Goal: Navigation & Orientation: Find specific page/section

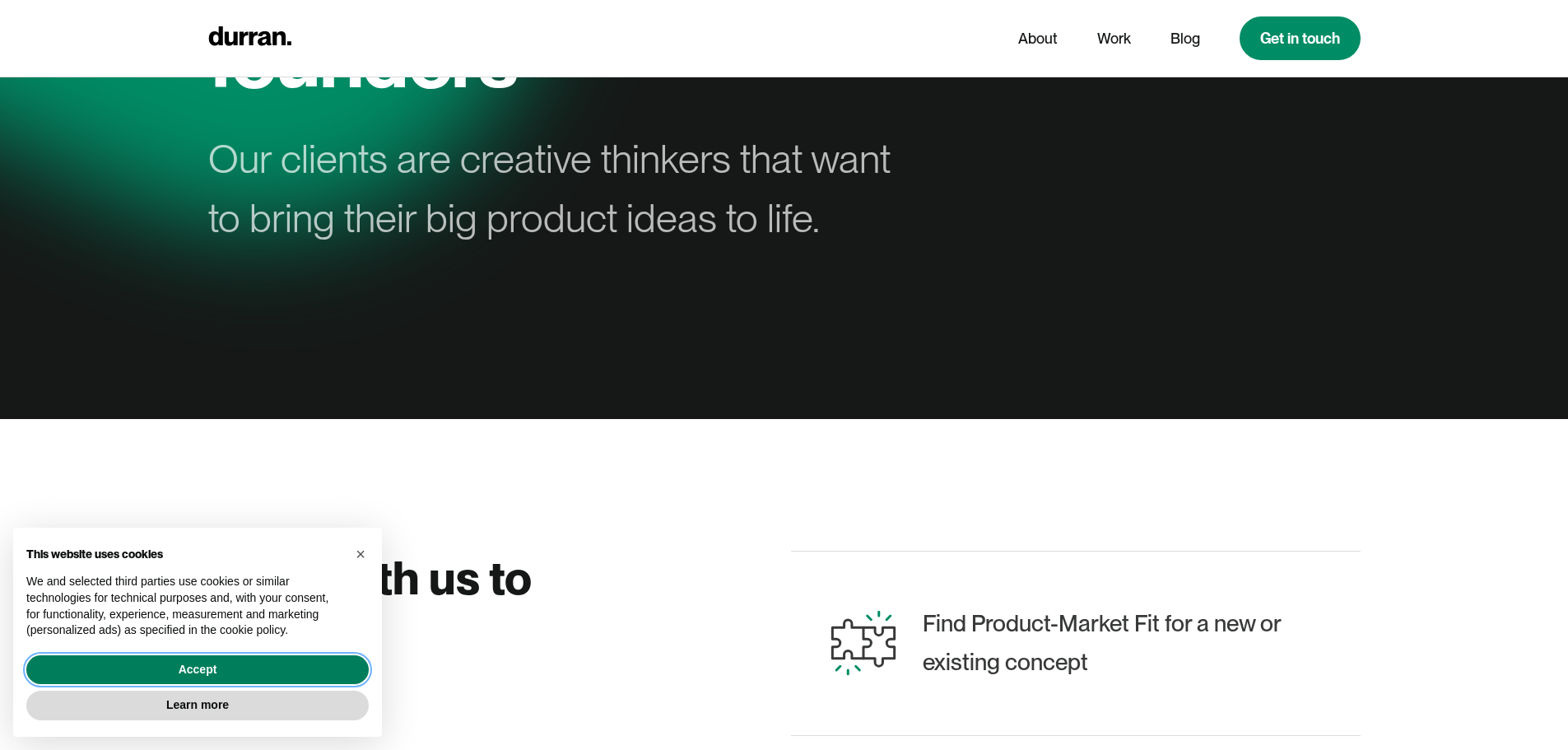
click at [175, 667] on button "Accept" at bounding box center [197, 671] width 343 height 30
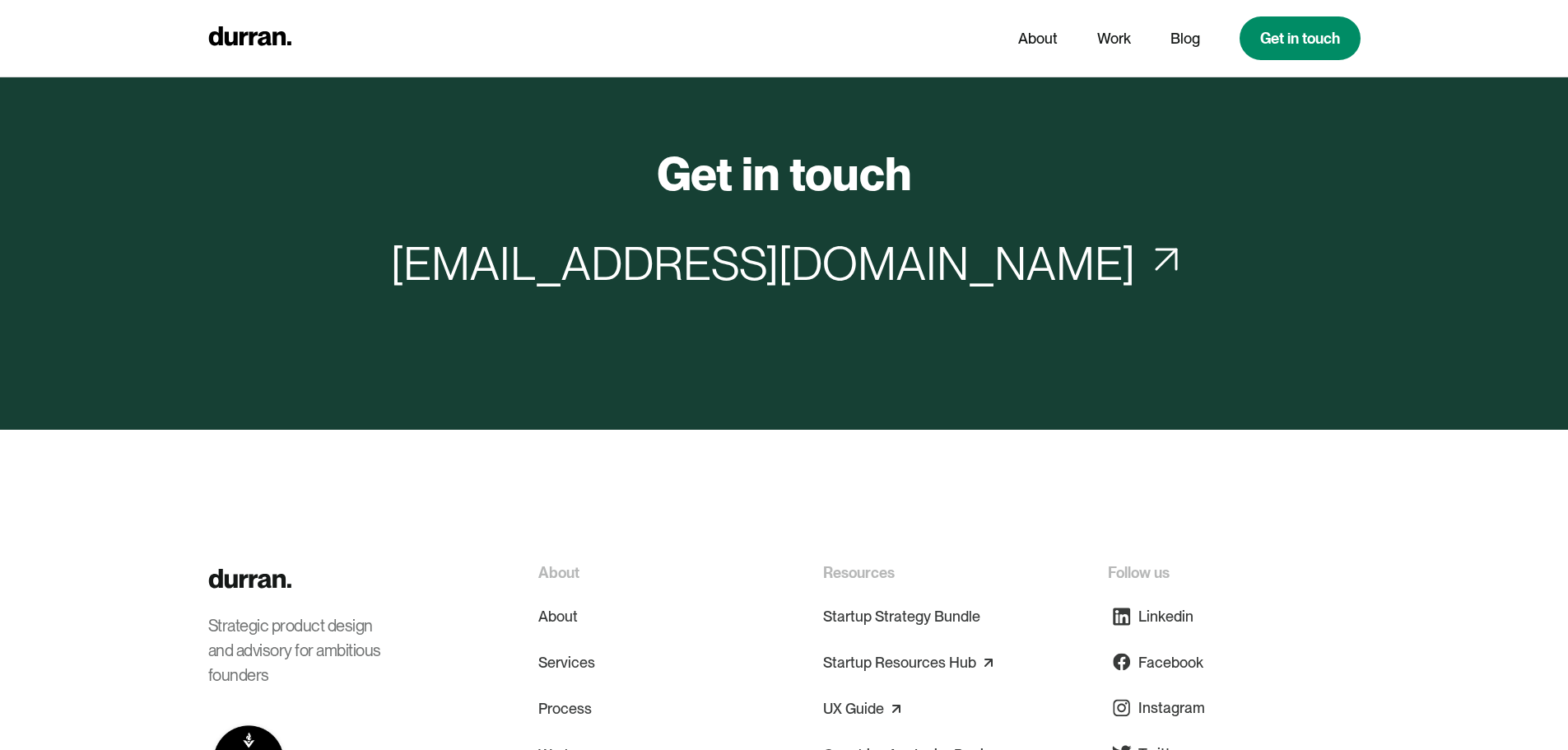
scroll to position [7824, 0]
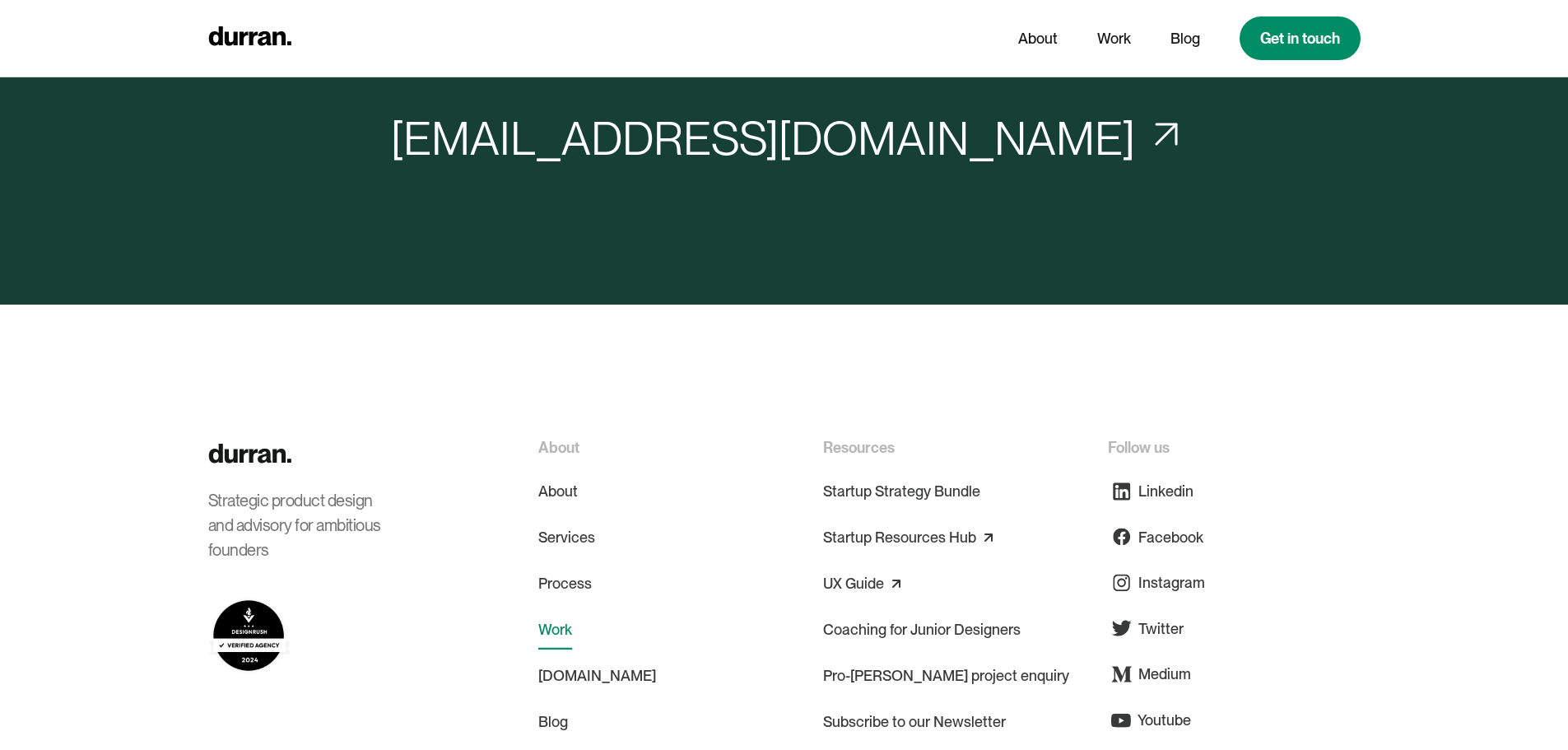
click at [549, 610] on link "Work" at bounding box center [555, 630] width 34 height 39
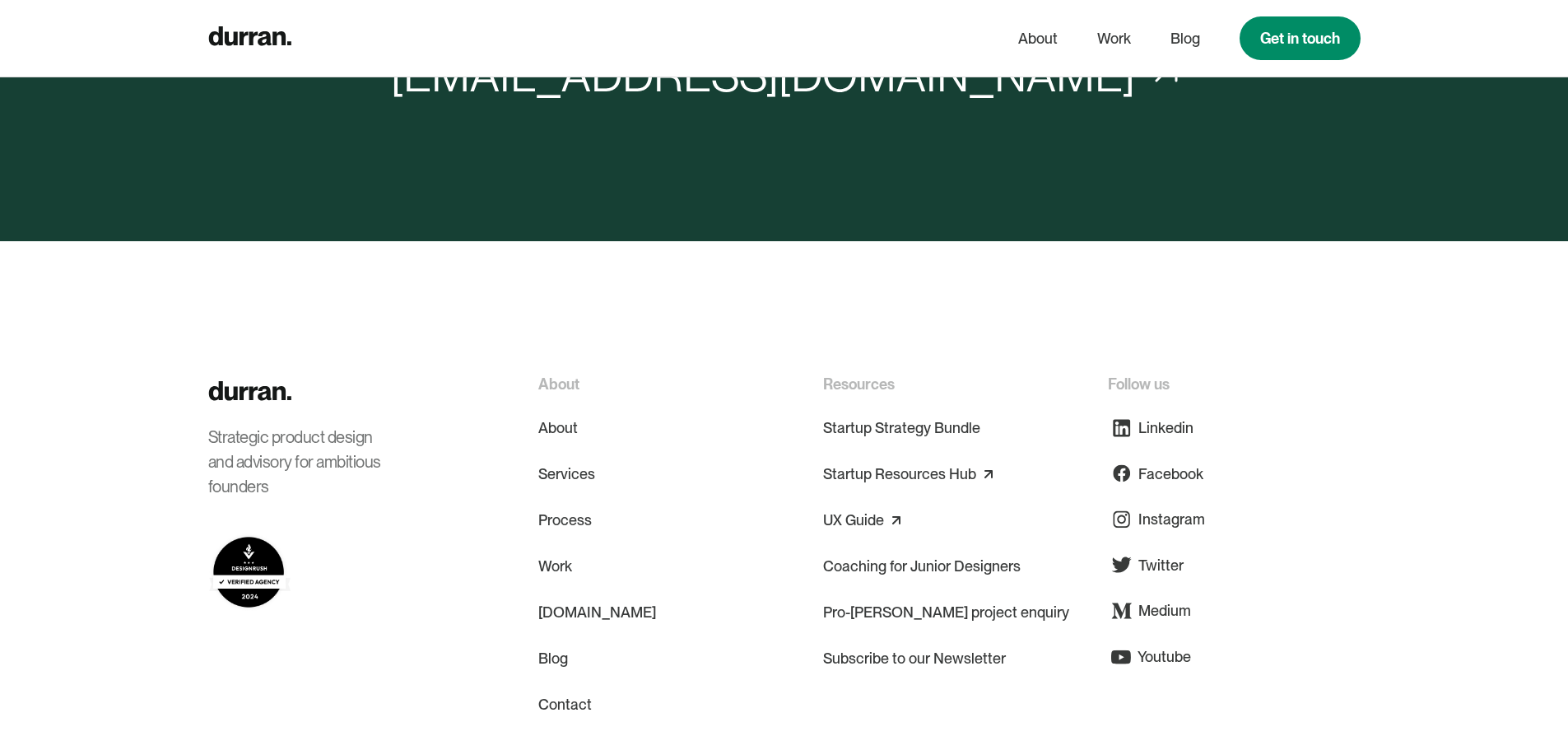
scroll to position [6177, 0]
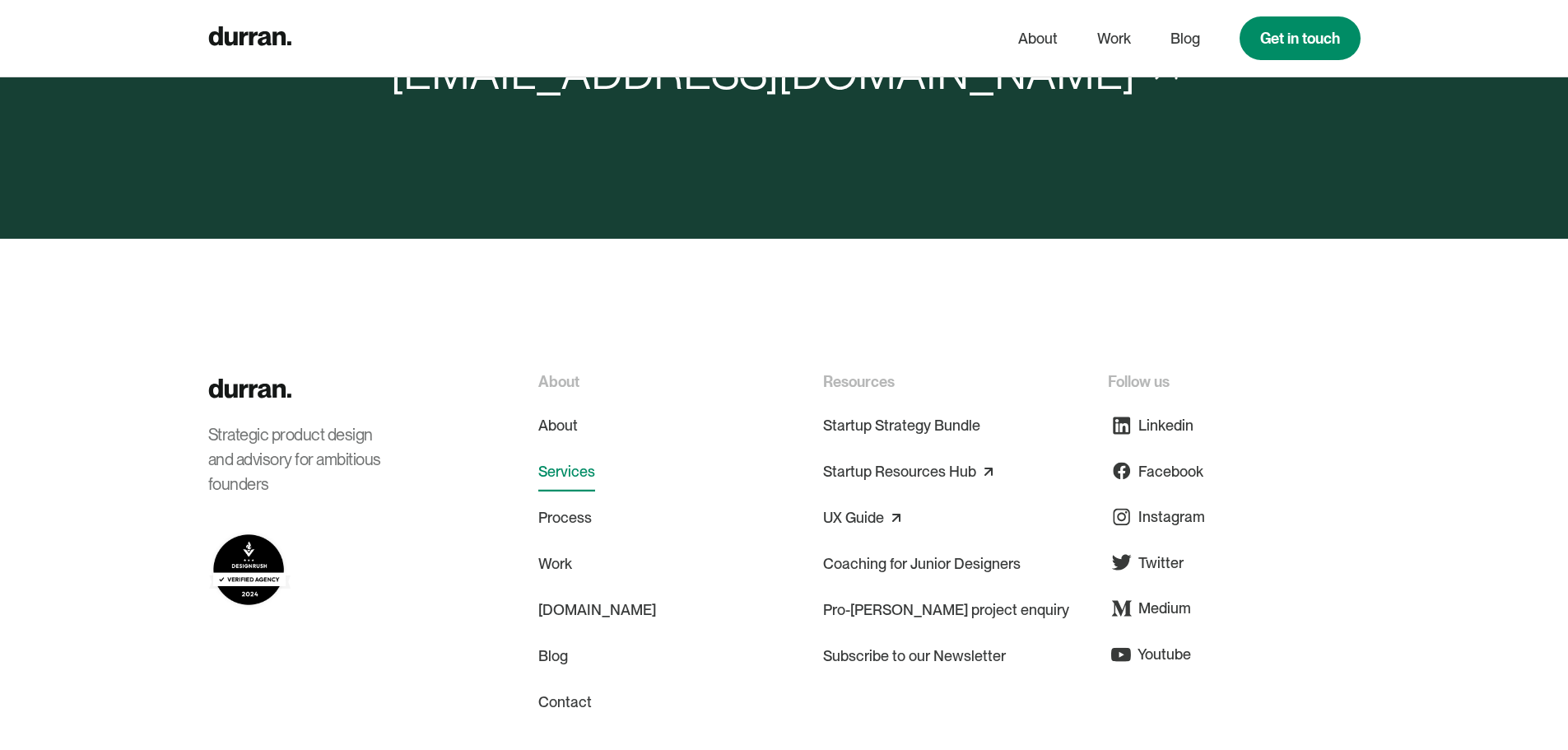
click at [588, 452] on link "Services" at bounding box center [566, 471] width 57 height 39
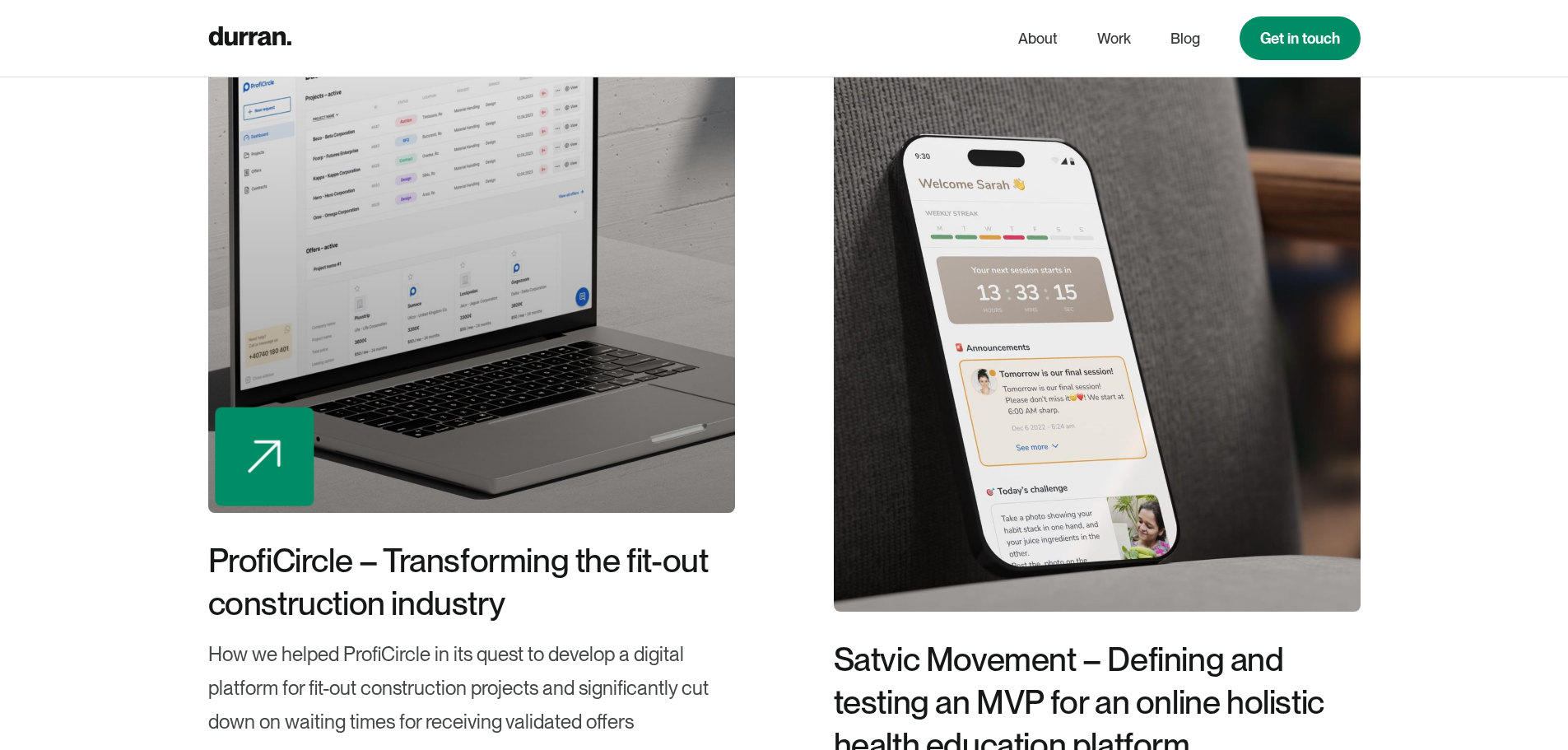
scroll to position [4447, 0]
